Goal: Information Seeking & Learning: Compare options

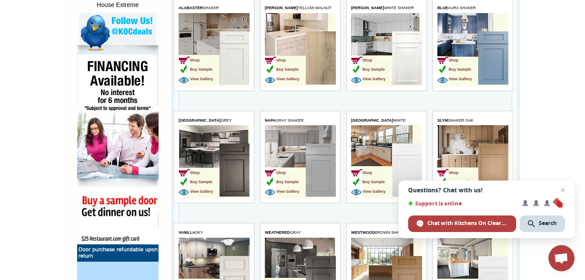
scroll to position [488, 0]
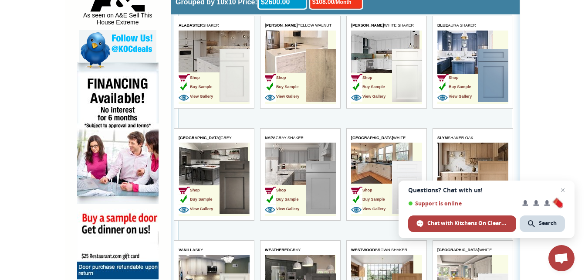
click at [482, 81] on img at bounding box center [493, 75] width 30 height 53
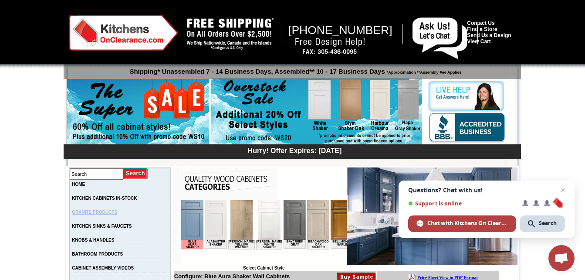
click at [115, 214] on link "GRANITE PRODUCTS" at bounding box center [94, 211] width 45 height 5
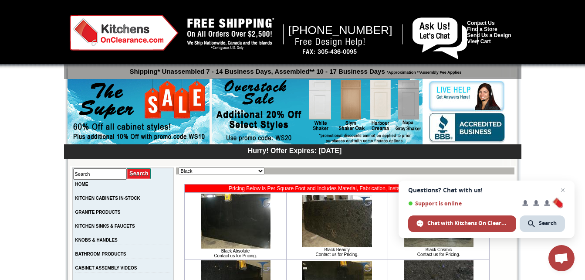
click at [415, 97] on img at bounding box center [317, 111] width 211 height 67
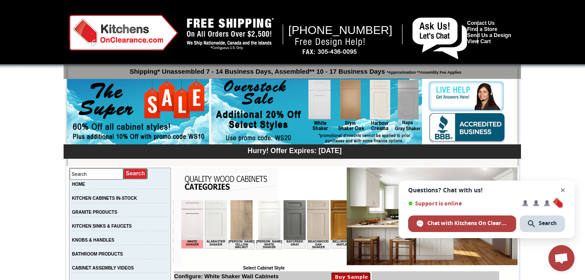
click at [564, 191] on span "Close chat" at bounding box center [562, 190] width 11 height 11
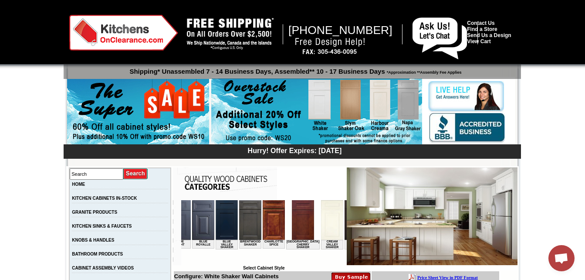
scroll to position [0, 325]
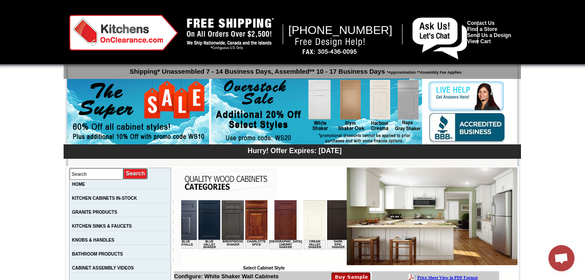
click at [247, 222] on img at bounding box center [256, 220] width 22 height 40
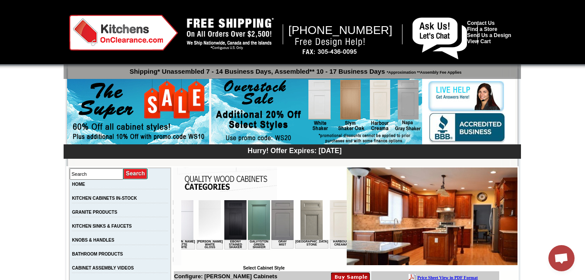
scroll to position [0, 528]
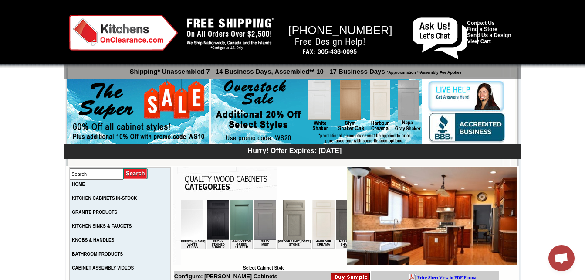
click at [335, 219] on img at bounding box center [346, 220] width 22 height 40
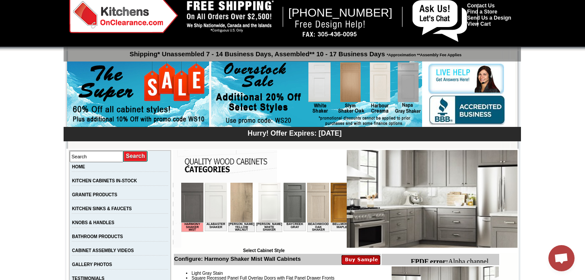
scroll to position [35, 0]
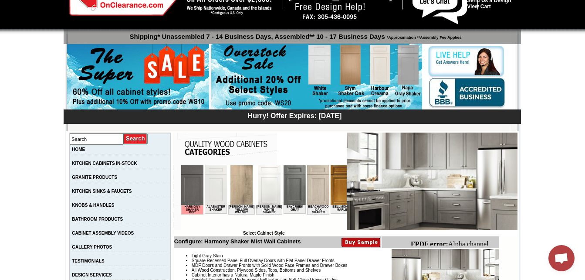
click at [332, 189] on img at bounding box center [341, 185] width 22 height 40
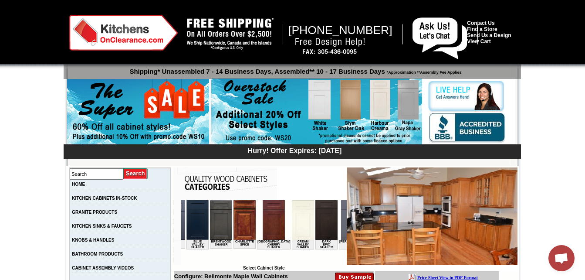
scroll to position [0, 330]
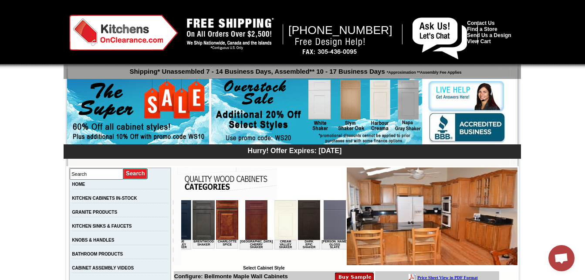
click at [245, 216] on img at bounding box center [256, 220] width 22 height 40
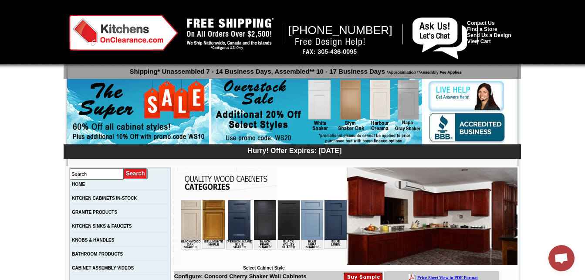
scroll to position [0, 162]
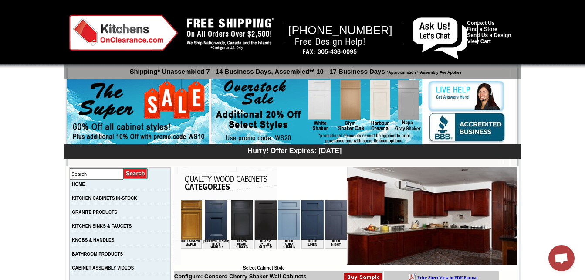
click at [277, 218] on img at bounding box center [288, 220] width 22 height 40
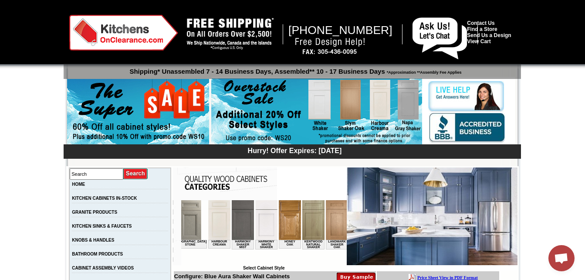
scroll to position [0, 678]
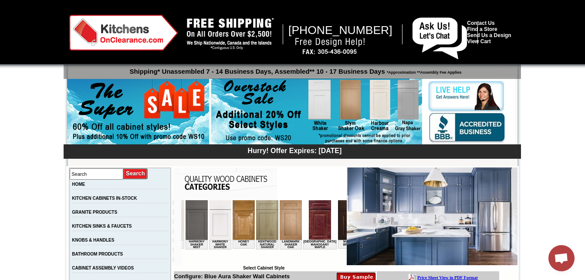
click at [232, 222] on img at bounding box center [243, 220] width 22 height 40
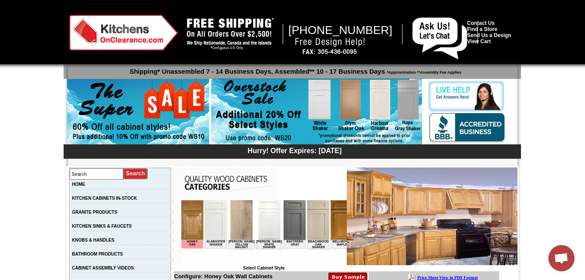
click at [339, 229] on img at bounding box center [341, 220] width 22 height 40
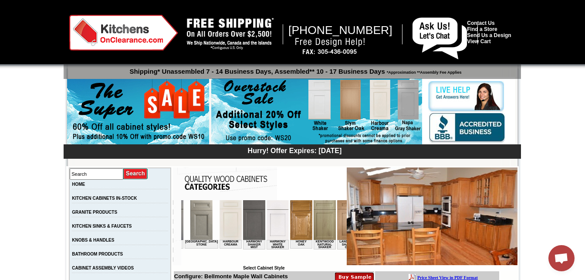
scroll to position [0, 667]
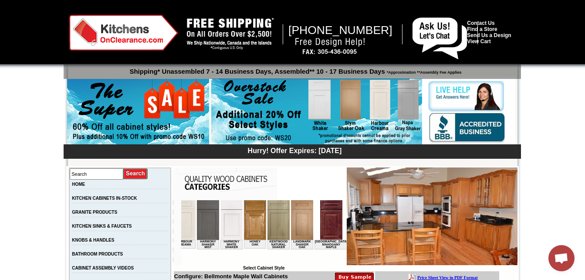
click img
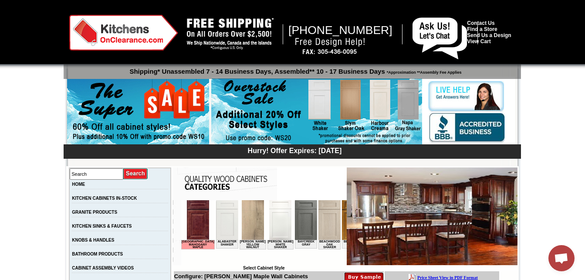
click at [318, 220] on img at bounding box center [329, 220] width 22 height 40
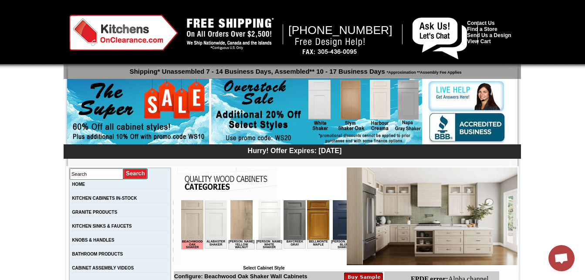
click at [217, 222] on img at bounding box center [215, 220] width 22 height 40
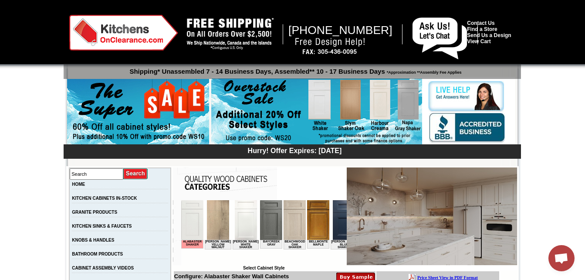
click at [269, 223] on img at bounding box center [270, 220] width 22 height 40
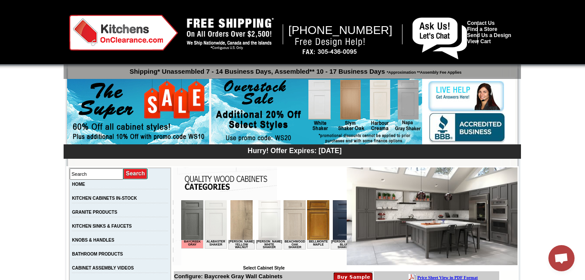
click at [291, 224] on img at bounding box center [294, 220] width 22 height 40
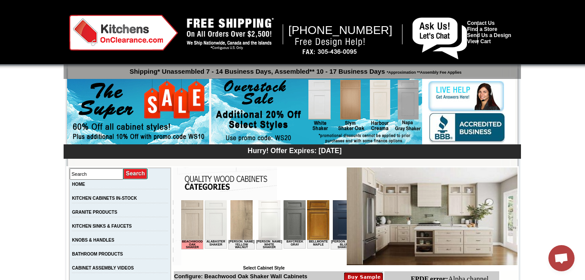
click at [309, 226] on img at bounding box center [317, 220] width 22 height 40
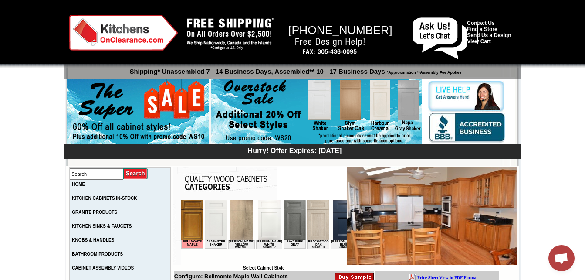
click at [335, 230] on img at bounding box center [343, 220] width 22 height 40
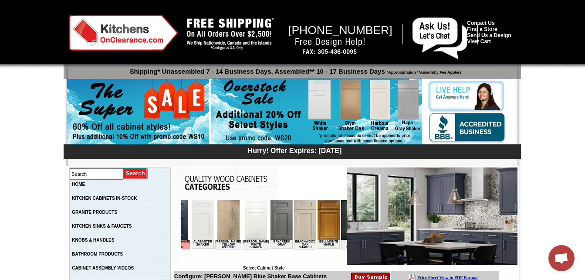
scroll to position [0, 23]
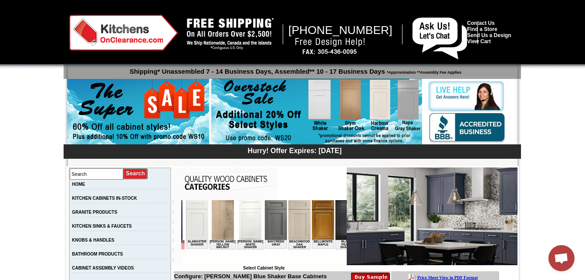
click at [336, 225] on img at bounding box center [346, 220] width 22 height 40
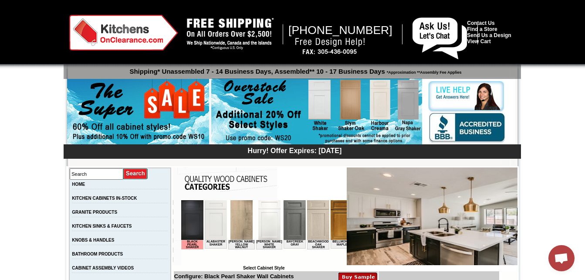
click at [339, 258] on body "Black Pearl Shaker Alabaster Shaker Altmann Yellow Walnut Ashton White Shaker B…" at bounding box center [263, 232] width 165 height 65
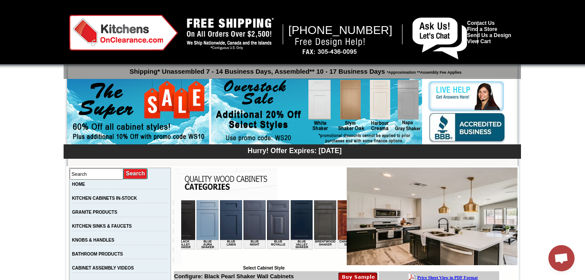
click at [267, 220] on img at bounding box center [277, 220] width 22 height 40
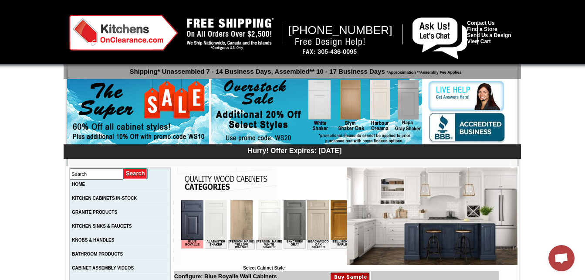
click at [192, 222] on img at bounding box center [192, 220] width 22 height 40
click at [331, 266] on td "Browser incompatible Select Cabinet Style" at bounding box center [263, 235] width 165 height 70
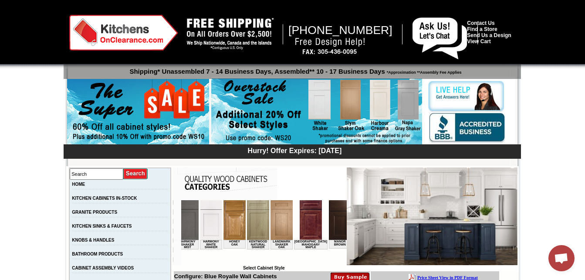
scroll to position [0, 725]
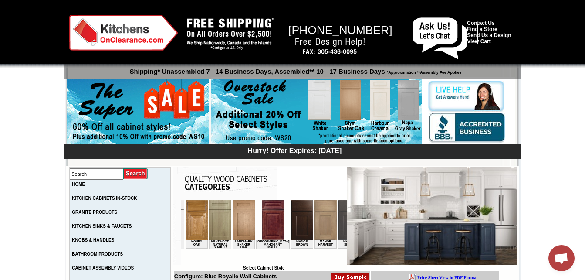
click at [314, 227] on img at bounding box center [325, 220] width 22 height 40
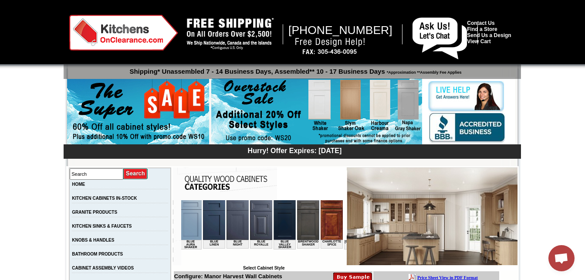
scroll to position [0, 267]
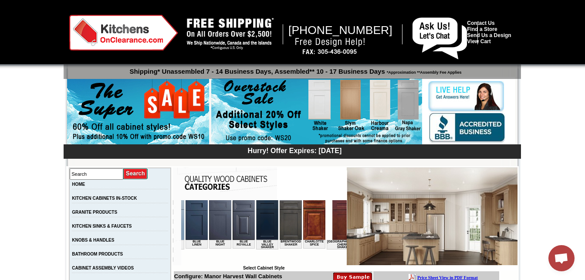
click at [232, 227] on img at bounding box center [243, 220] width 22 height 40
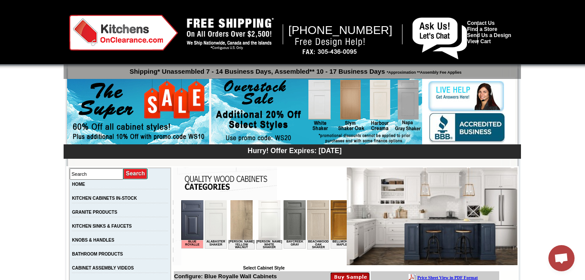
click at [410, 93] on img at bounding box center [316, 111] width 211 height 67
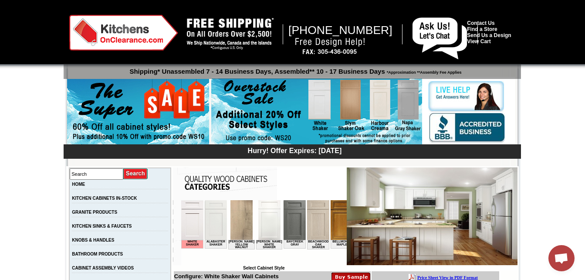
click at [283, 213] on img at bounding box center [294, 220] width 22 height 40
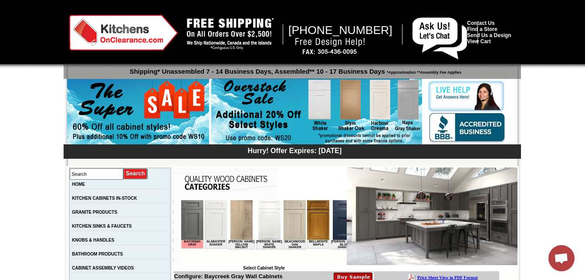
click at [239, 220] on img at bounding box center [241, 220] width 22 height 40
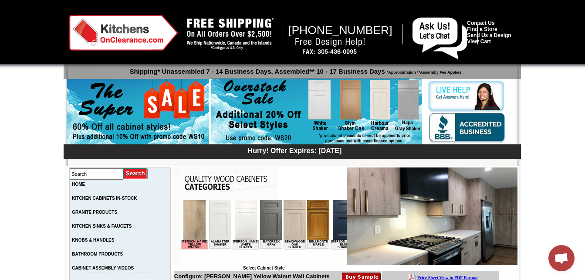
click at [264, 227] on img at bounding box center [270, 220] width 22 height 40
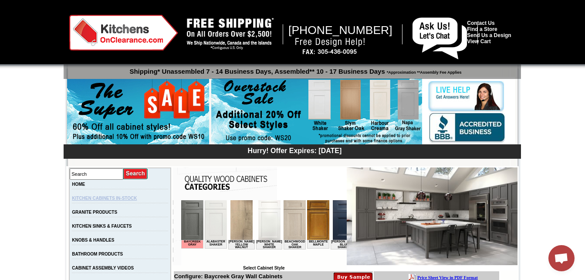
click at [122, 200] on link "KITCHEN CABINETS IN-STOCK" at bounding box center [104, 197] width 65 height 5
